Goal: Use online tool/utility: Utilize a website feature to perform a specific function

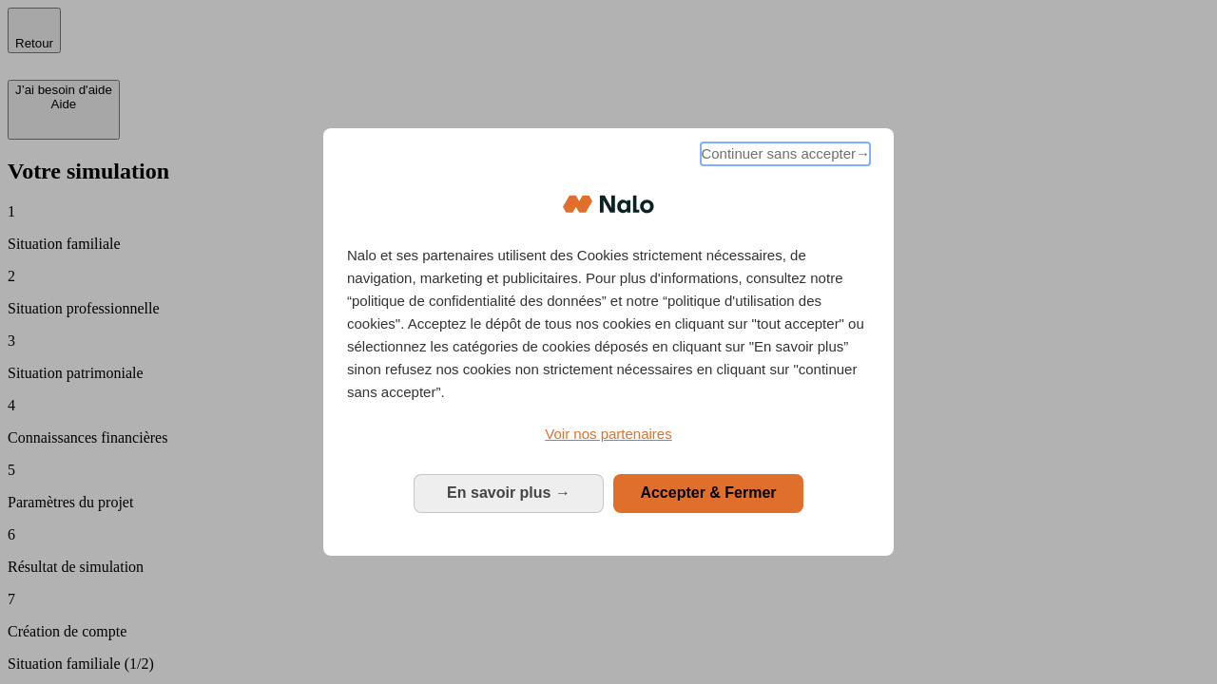
click at [783, 157] on span "Continuer sans accepter →" at bounding box center [784, 154] width 169 height 23
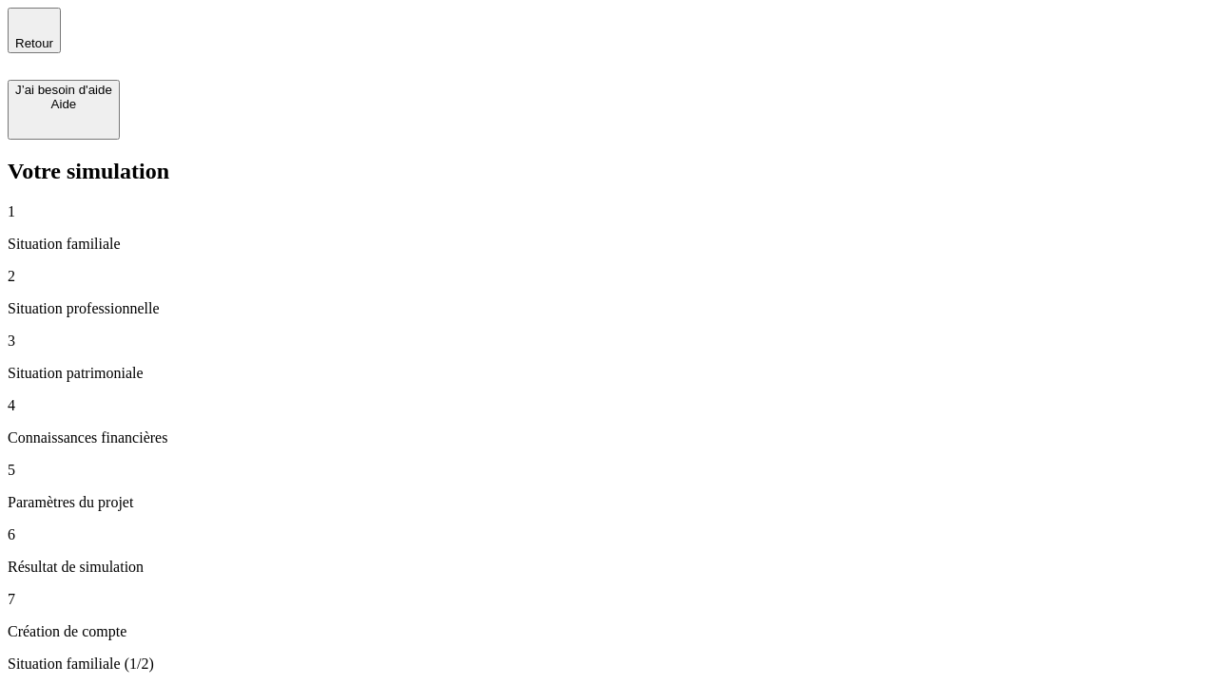
type input "70 000"
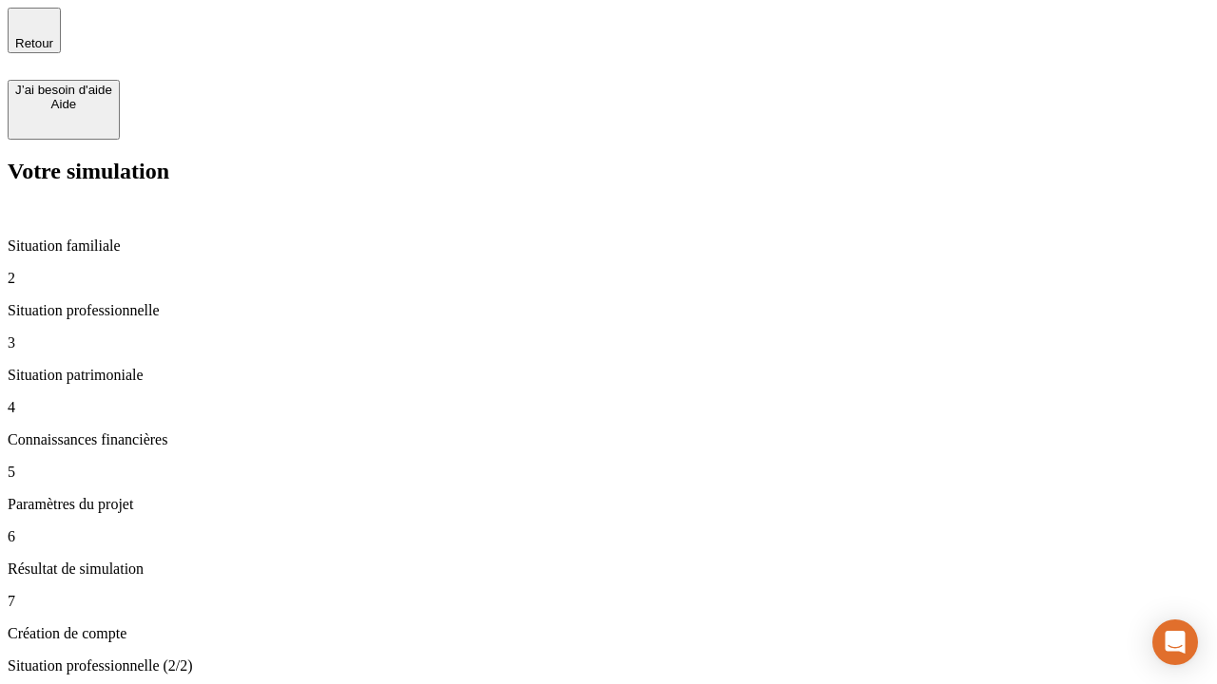
type input "1 000"
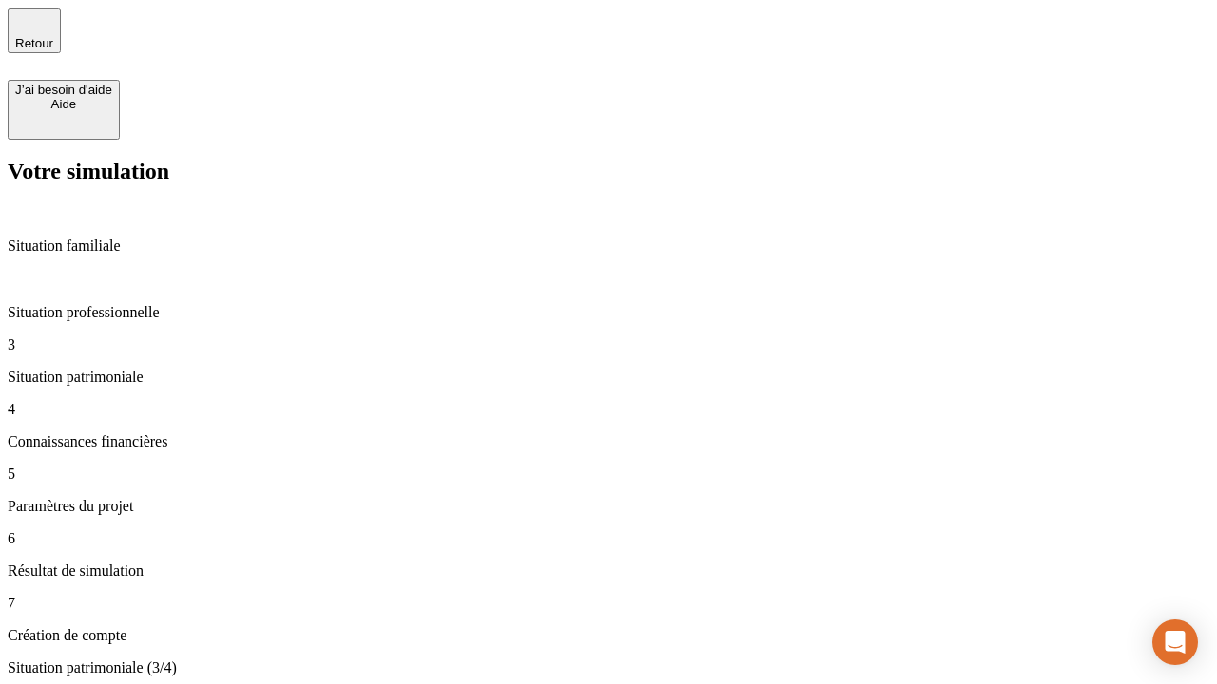
type input "800"
type input "6"
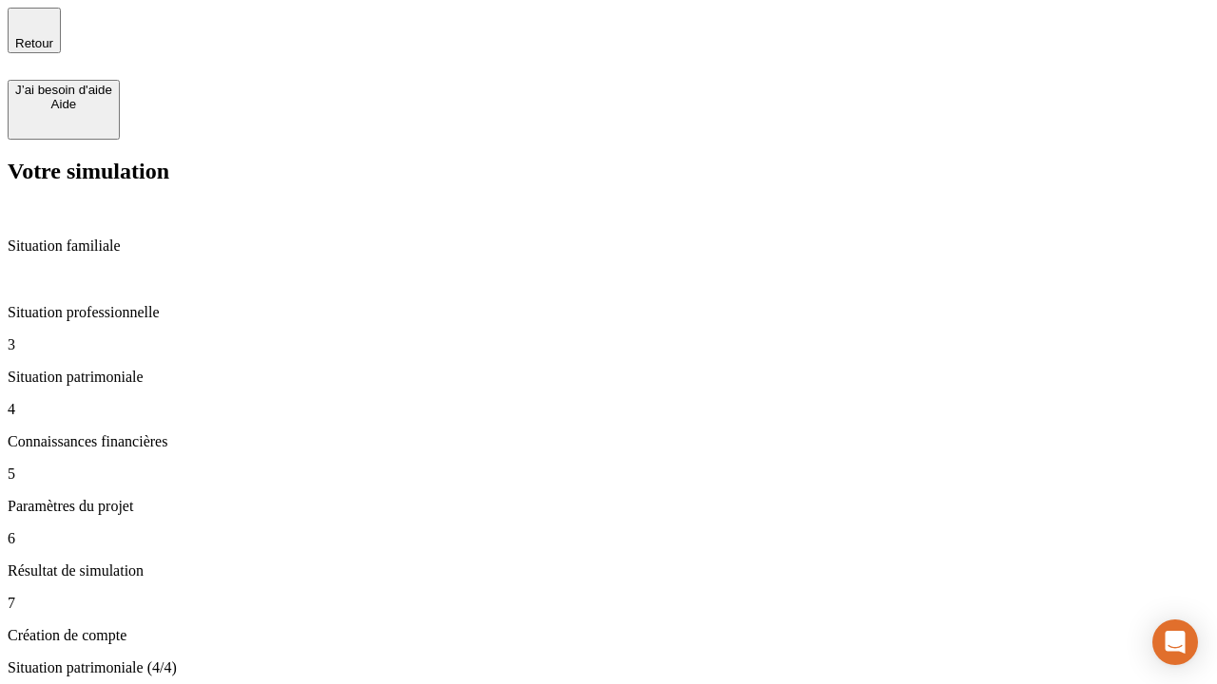
type input "400"
type input "3"
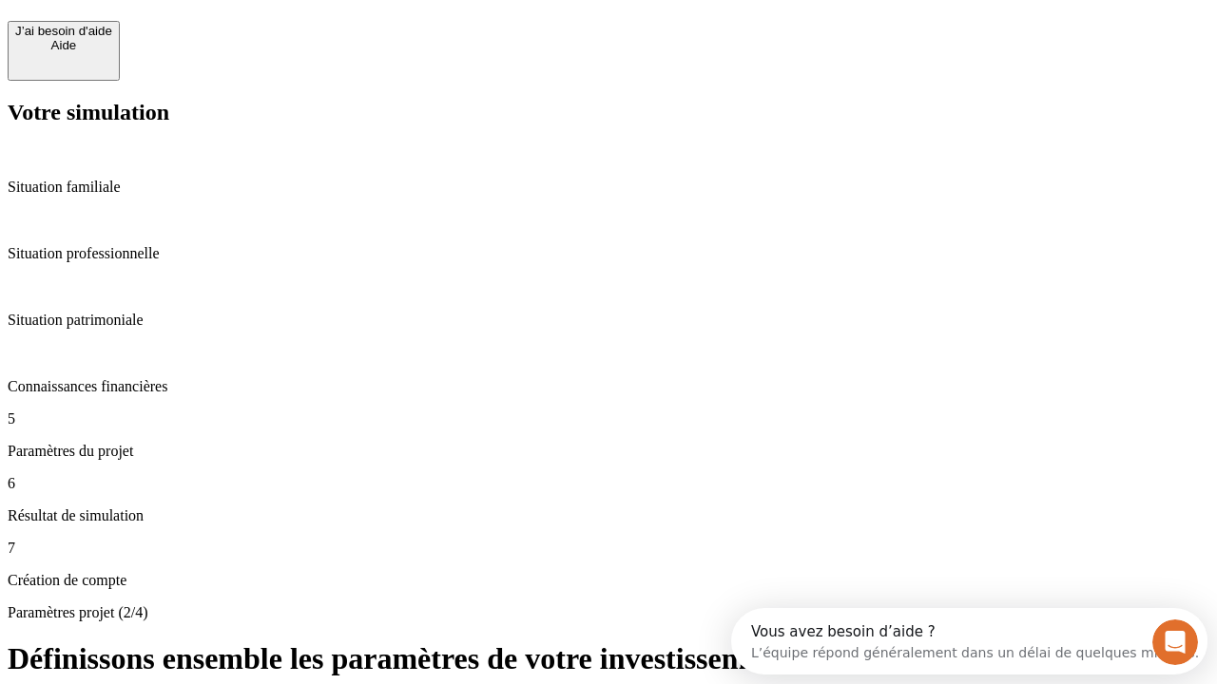
scroll to position [36, 0]
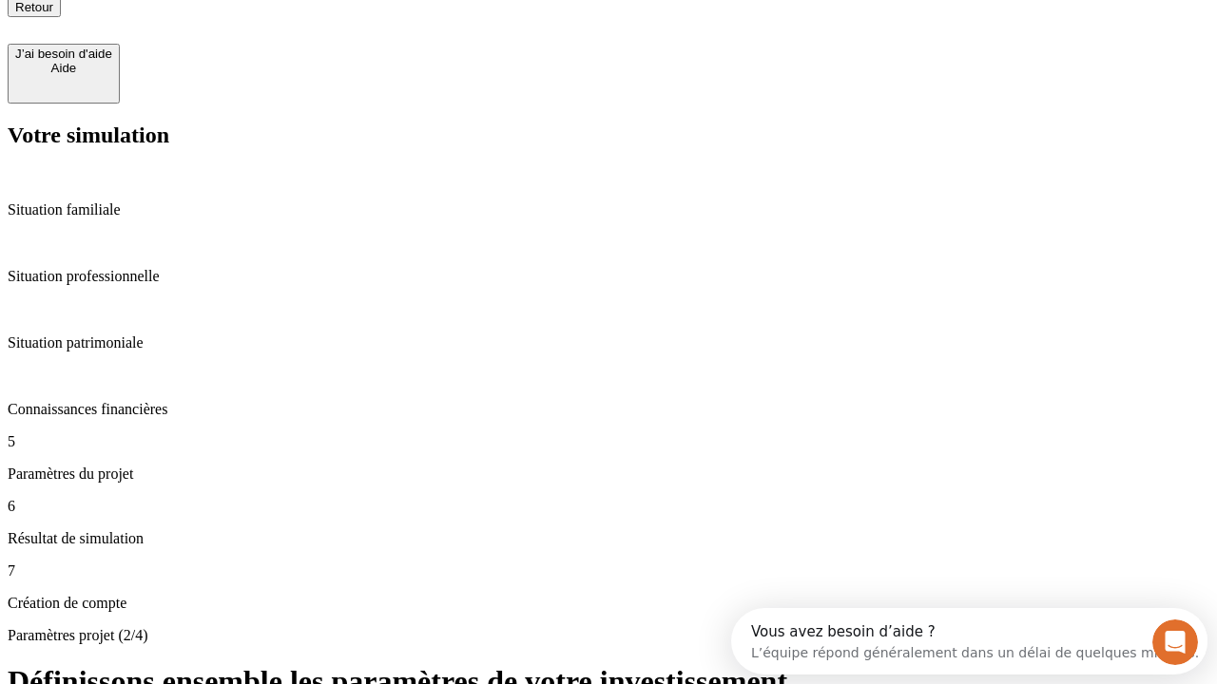
type input "35"
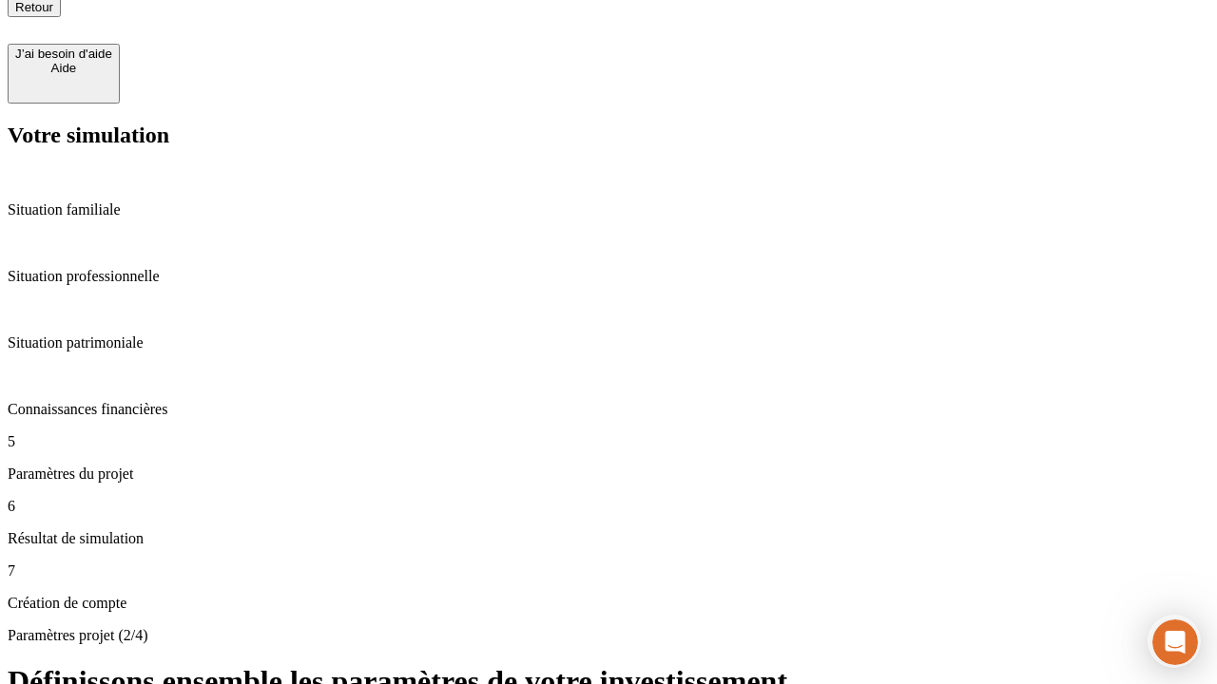
type input "500"
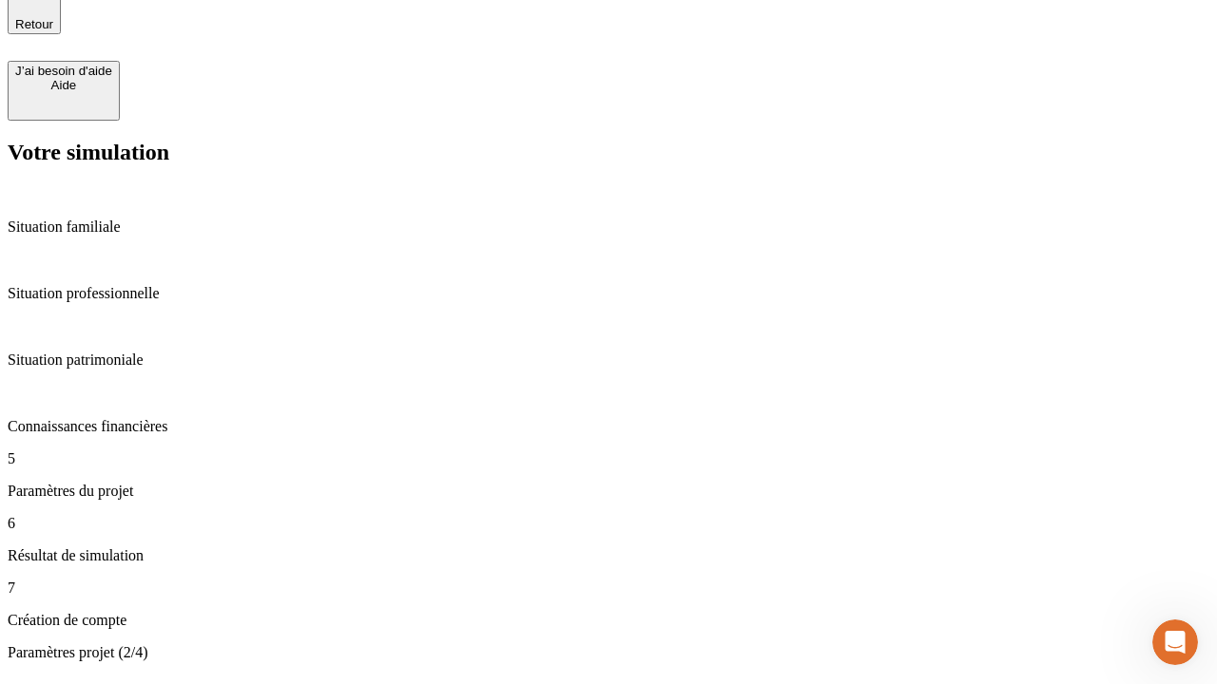
type input "640"
